Goal: Task Accomplishment & Management: Use online tool/utility

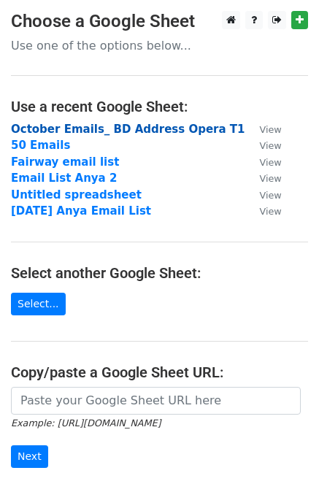
drag, startPoint x: 0, startPoint y: 0, endPoint x: 74, endPoint y: 123, distance: 143.2
click at [74, 123] on strong "October Emails_ BD Address Opera T1" at bounding box center [128, 129] width 235 height 13
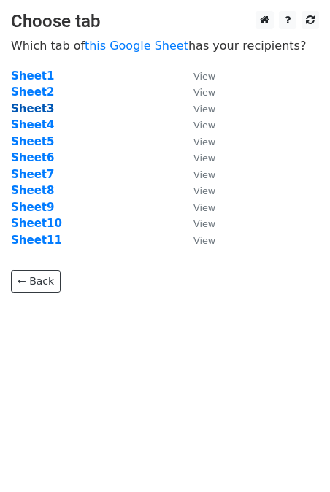
click at [39, 110] on strong "Sheet3" at bounding box center [32, 108] width 43 height 13
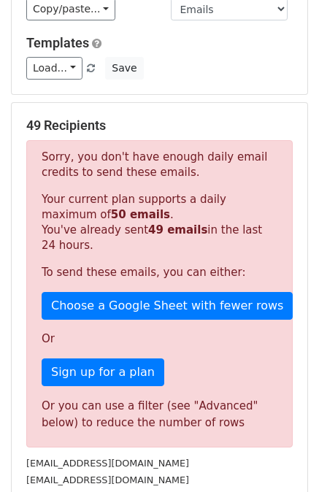
scroll to position [140, 0]
